Goal: Navigation & Orientation: Understand site structure

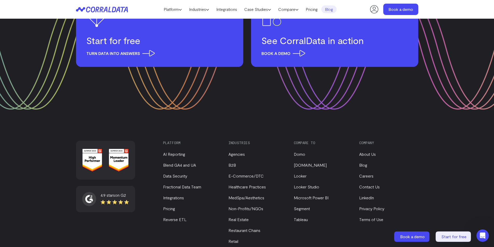
scroll to position [686, 0]
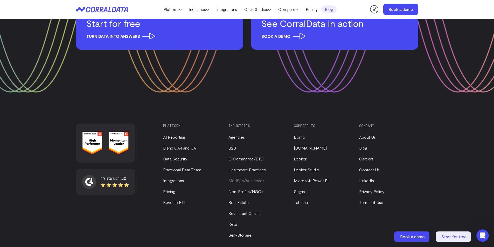
click at [258, 178] on link "MedSpa/Aesthetics" at bounding box center [246, 180] width 36 height 5
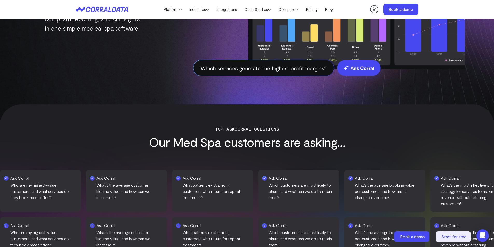
scroll to position [171, 0]
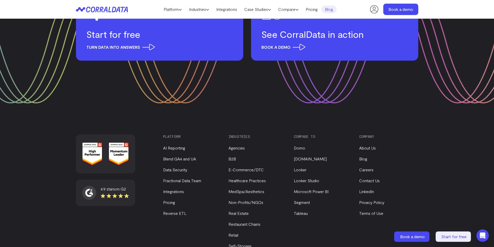
scroll to position [686, 0]
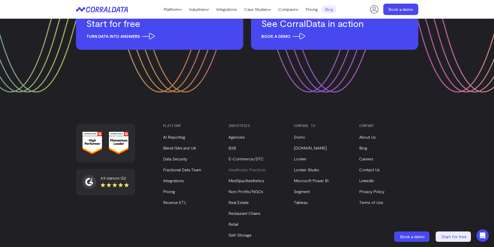
click at [242, 167] on link "Healthcare Practices" at bounding box center [246, 169] width 37 height 5
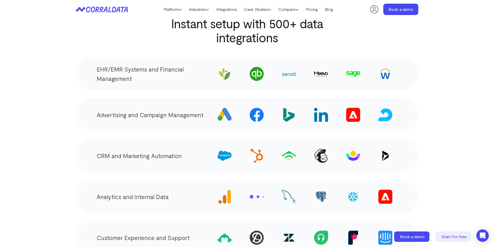
scroll to position [1052, 0]
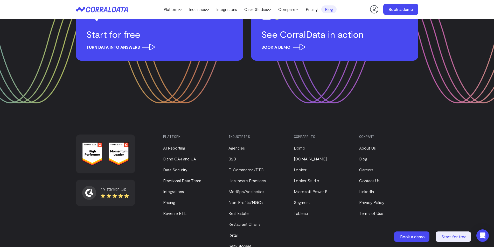
scroll to position [686, 0]
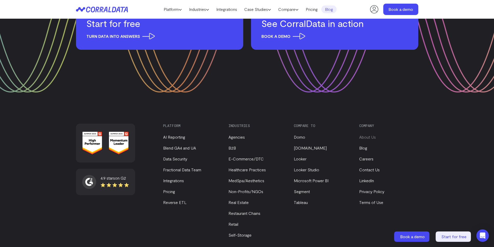
click at [368, 134] on link "About Us" at bounding box center [367, 136] width 17 height 5
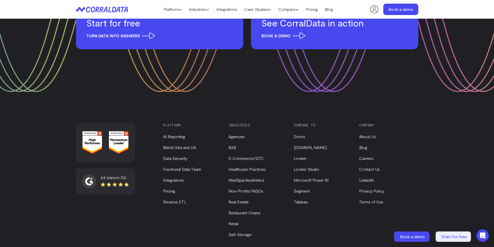
scroll to position [682, 0]
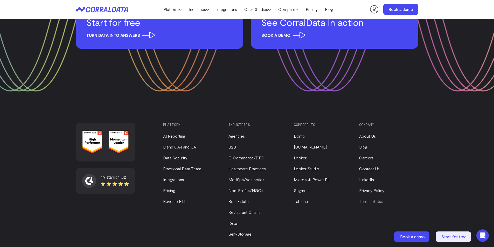
click at [376, 199] on link "Terms of Use" at bounding box center [371, 201] width 24 height 5
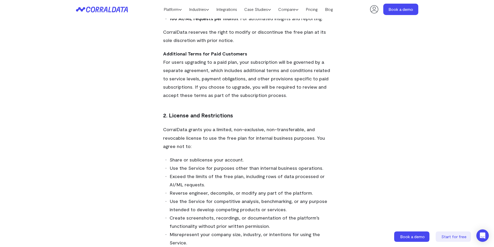
scroll to position [137, 0]
